Goal: Task Accomplishment & Management: Manage account settings

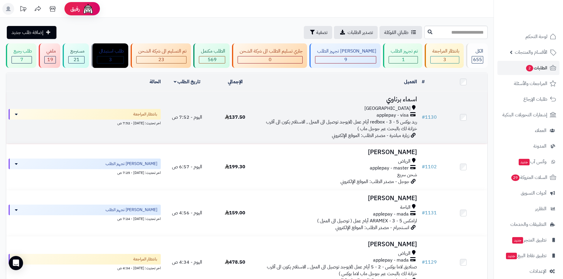
click at [398, 99] on h3 "اسماء برناوي" at bounding box center [340, 99] width 156 height 7
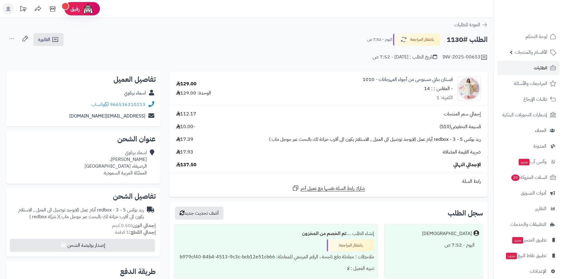
drag, startPoint x: 567, startPoint y: 75, endPoint x: 567, endPoint y: 64, distance: 10.3
click at [563, 64] on html "رفيق ! 0 الطلبات معالجة مكتمل إرجاع المنتجات العملاء المتواجدون الان 1042 عملاء…" at bounding box center [281, 139] width 563 height 279
click at [521, 67] on link "الطلبات" at bounding box center [529, 68] width 62 height 14
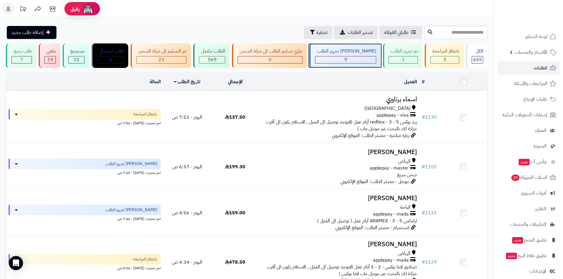
click at [356, 58] on div "9" at bounding box center [345, 59] width 61 height 7
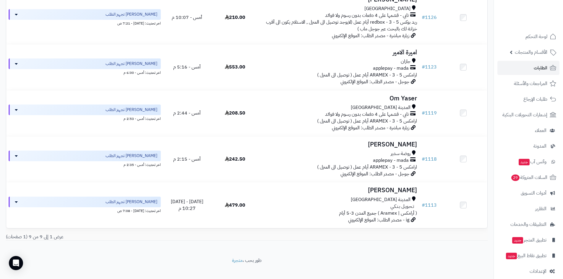
scroll to position [291, 0]
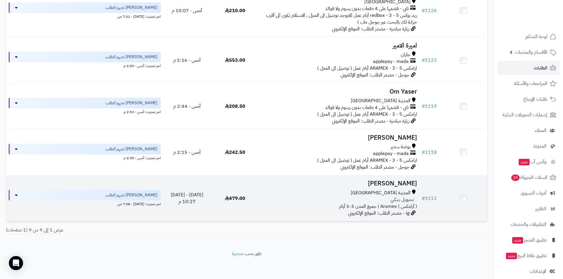
click at [389, 182] on h3 "[PERSON_NAME]" at bounding box center [340, 183] width 156 height 7
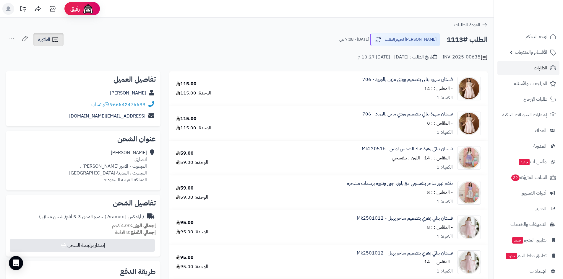
click at [61, 43] on link "الفاتورة" at bounding box center [48, 39] width 30 height 13
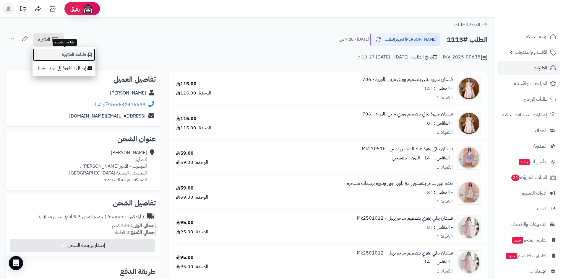
click at [82, 53] on link "طباعة الفاتورة" at bounding box center [64, 54] width 63 height 13
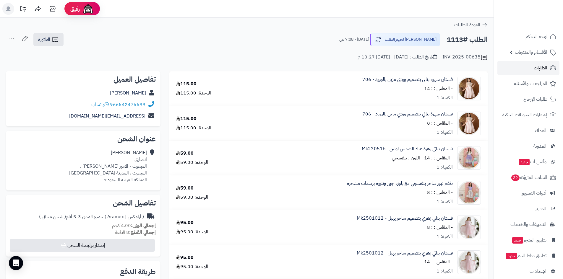
click at [531, 66] on link "الطلبات" at bounding box center [529, 68] width 62 height 14
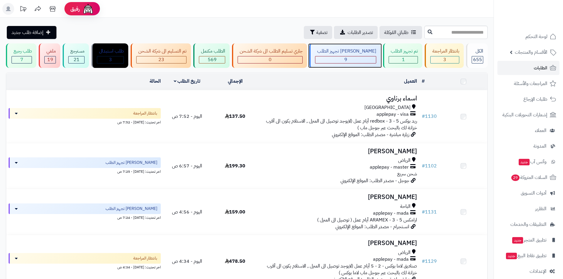
click at [360, 59] on div "9" at bounding box center [345, 59] width 61 height 7
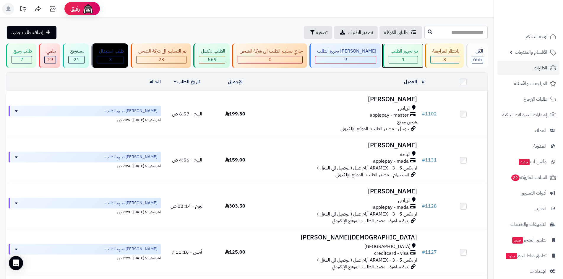
click at [389, 59] on div "1" at bounding box center [403, 59] width 29 height 7
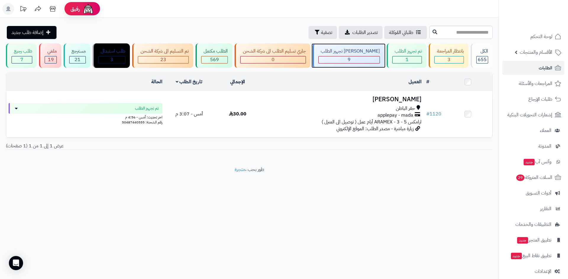
click at [350, 57] on span "9" at bounding box center [348, 59] width 3 height 7
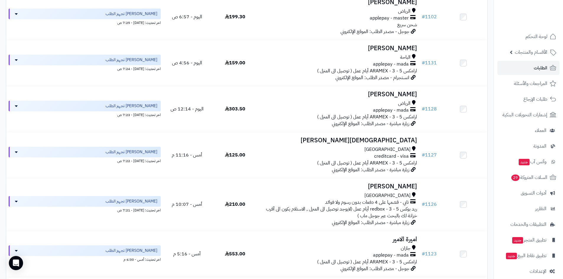
scroll to position [5, 0]
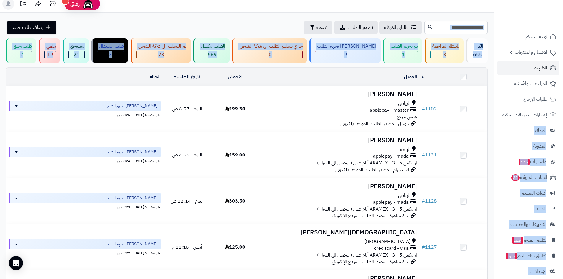
drag, startPoint x: 567, startPoint y: 0, endPoint x: 567, endPoint y: 173, distance: 173.0
click at [563, 173] on html "رفيق ! الطلبات معالجة مكتمل إرجاع المنتجات العملاء المتواجدون الان 1042 عملاء م…" at bounding box center [281, 134] width 563 height 279
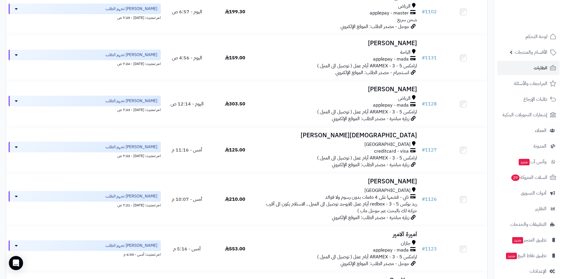
scroll to position [98, 0]
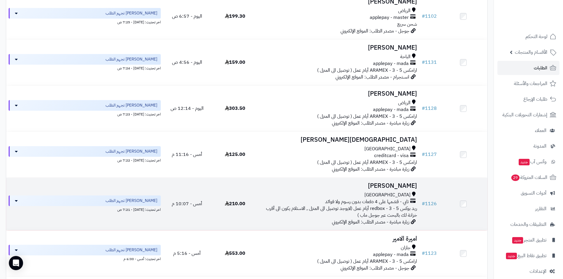
click at [387, 185] on h3 "[PERSON_NAME]" at bounding box center [340, 186] width 156 height 7
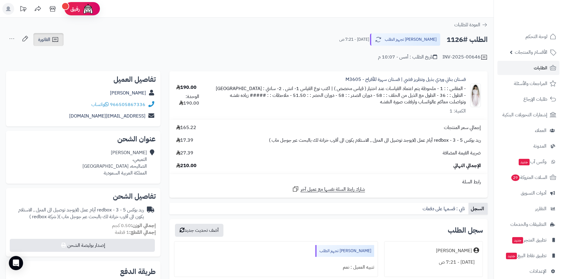
click at [60, 39] on link "الفاتورة" at bounding box center [48, 39] width 30 height 13
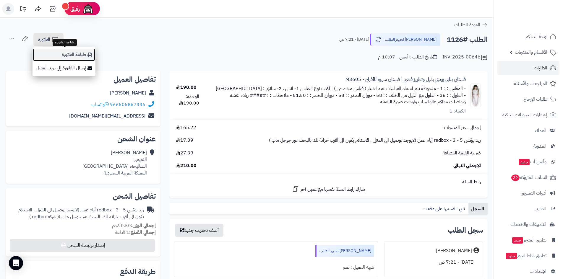
click at [82, 55] on link "طباعة الفاتورة" at bounding box center [64, 54] width 63 height 13
